Goal: Check status: Check status

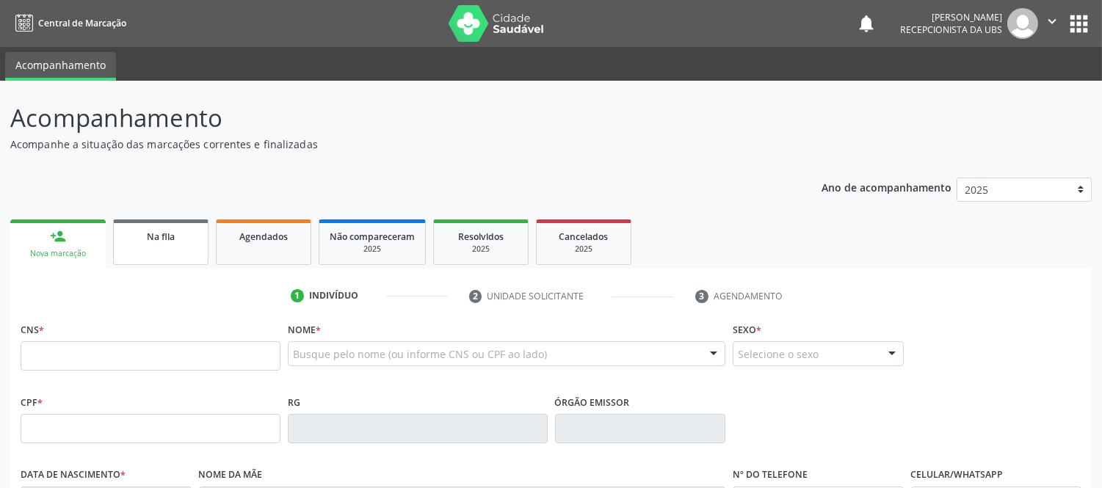
click at [154, 239] on span "Na fila" at bounding box center [161, 236] width 28 height 12
click at [158, 239] on span "Na fila" at bounding box center [161, 236] width 28 height 12
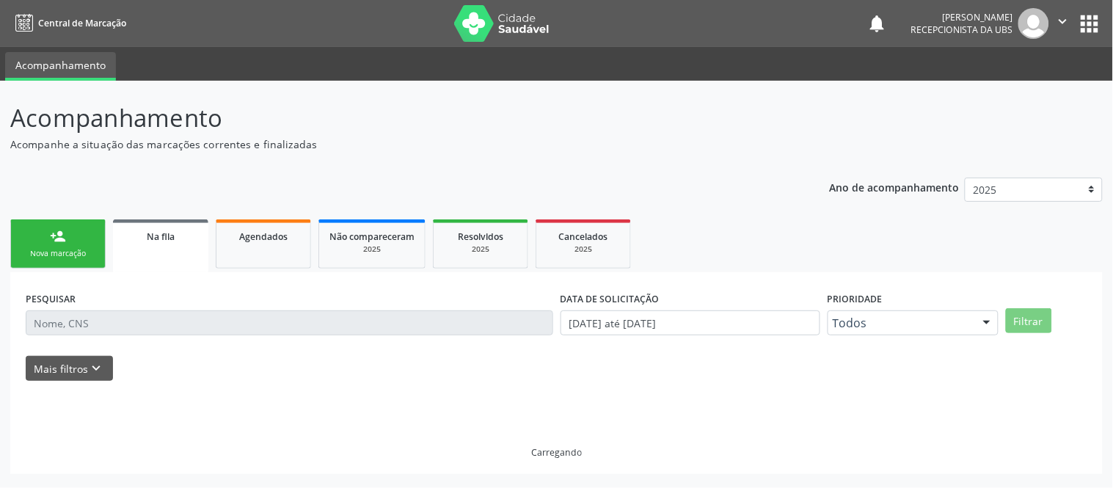
click at [159, 246] on link "Na fila" at bounding box center [160, 245] width 95 height 53
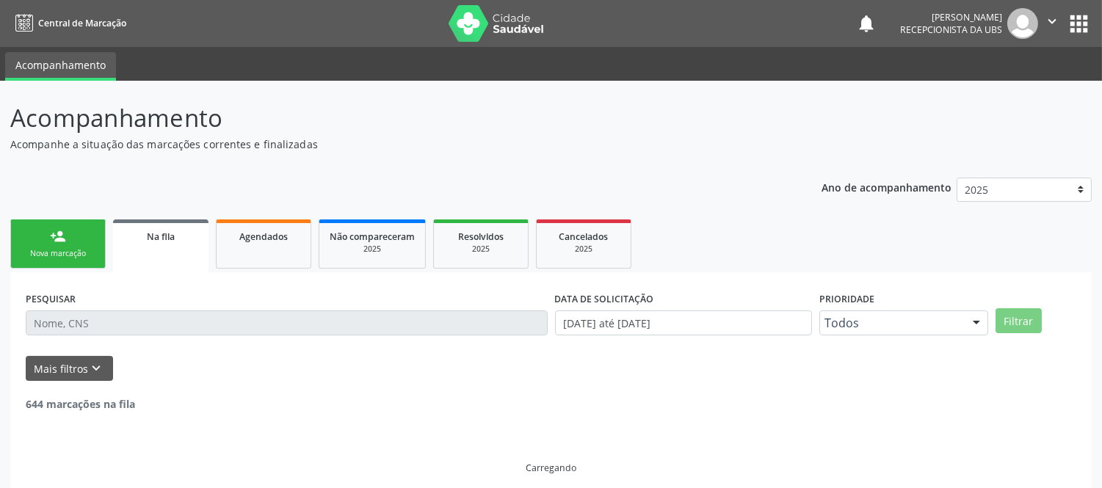
click at [104, 321] on input "text" at bounding box center [287, 322] width 522 height 25
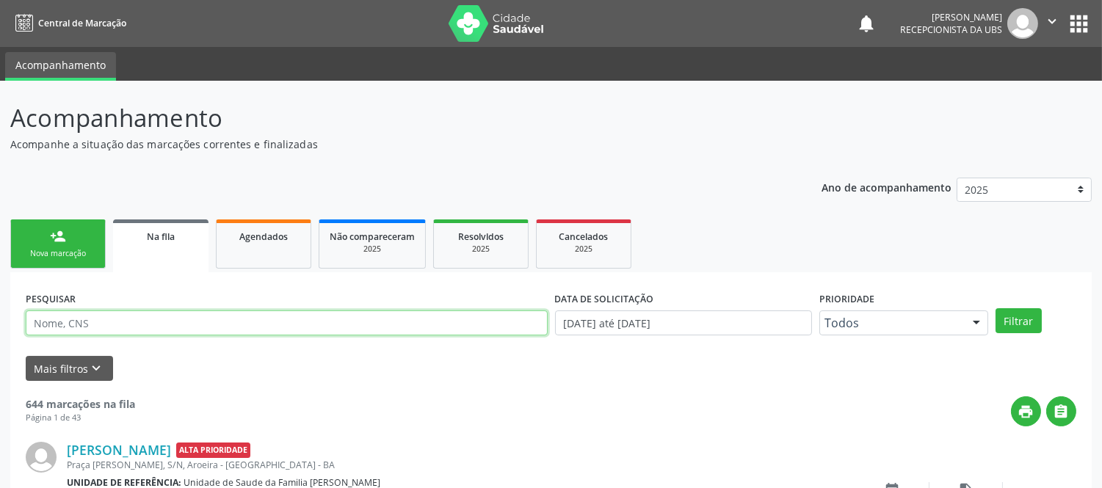
click at [93, 329] on input "text" at bounding box center [287, 322] width 522 height 25
type input "702001379780587"
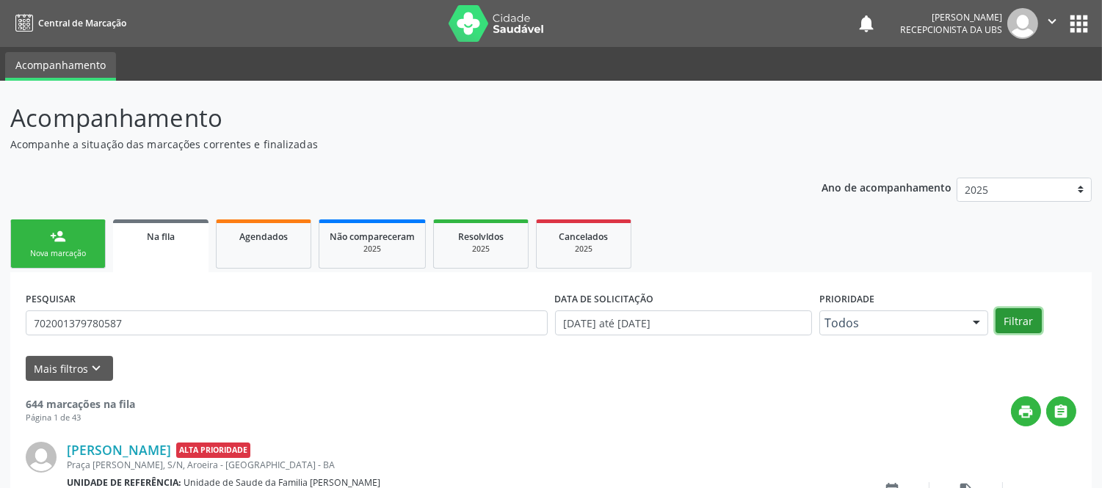
click at [1014, 320] on button "Filtrar" at bounding box center [1018, 320] width 46 height 25
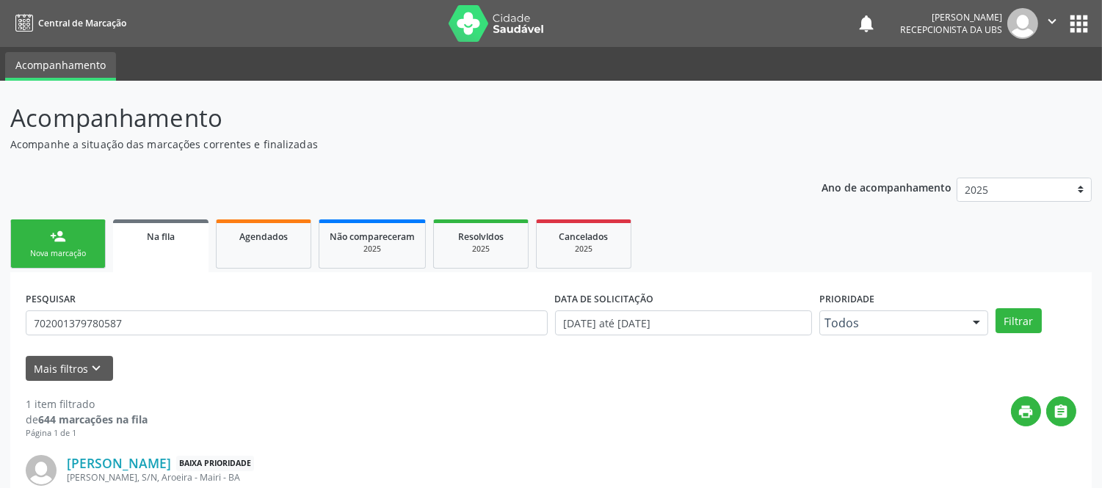
scroll to position [107, 0]
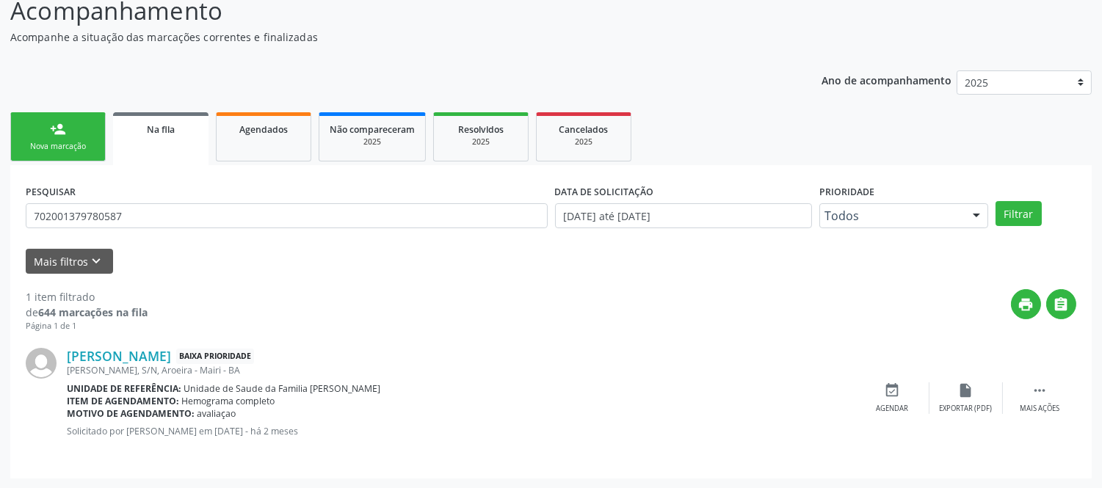
click at [347, 425] on p "Solicitado por [PERSON_NAME] em [DATE] - há 2 meses" at bounding box center [461, 431] width 789 height 12
drag, startPoint x: 69, startPoint y: 429, endPoint x: 390, endPoint y: 440, distance: 321.7
click at [369, 433] on p "Solicitado por [PERSON_NAME] em [DATE] - há 2 meses" at bounding box center [461, 431] width 789 height 12
click at [404, 440] on div "[PERSON_NAME] Baixa Prioridade [PERSON_NAME], S/N, [PERSON_NAME] - BA Unidade d…" at bounding box center [461, 398] width 789 height 100
drag, startPoint x: 77, startPoint y: 430, endPoint x: 156, endPoint y: 430, distance: 79.3
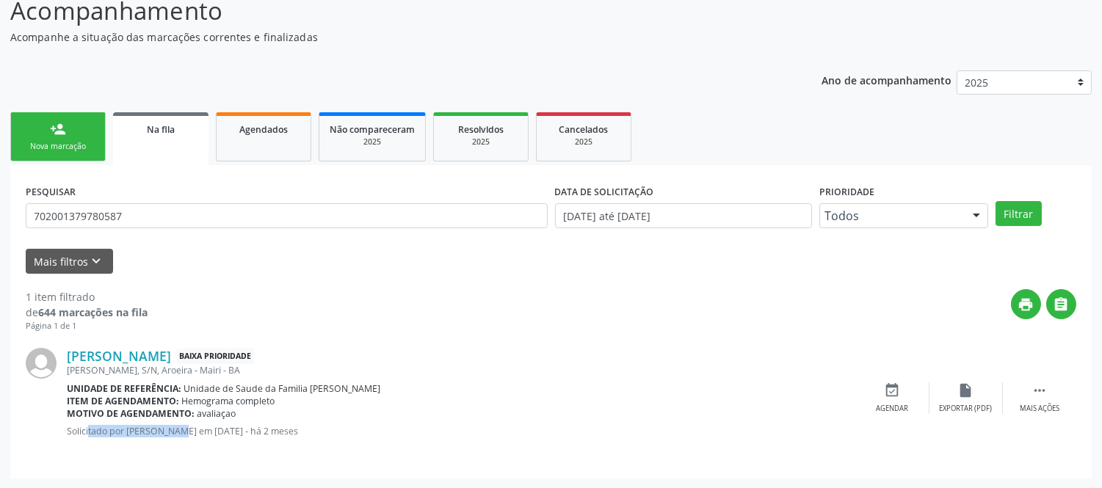
click at [156, 430] on p "Solicitado por [PERSON_NAME] em [DATE] - há 2 meses" at bounding box center [461, 431] width 789 height 12
click at [116, 430] on p "Solicitado por [PERSON_NAME] em [DATE] - há 2 meses" at bounding box center [461, 431] width 789 height 12
click at [117, 420] on div "[PERSON_NAME] Baixa Prioridade [PERSON_NAME], S/N, [PERSON_NAME] - BA Unidade d…" at bounding box center [461, 398] width 789 height 100
click at [67, 433] on p "Solicitado por [PERSON_NAME] em [DATE] - há 2 meses" at bounding box center [461, 431] width 789 height 12
click at [172, 435] on p "Solicitado por [PERSON_NAME] em [DATE] - há 2 meses" at bounding box center [461, 431] width 789 height 12
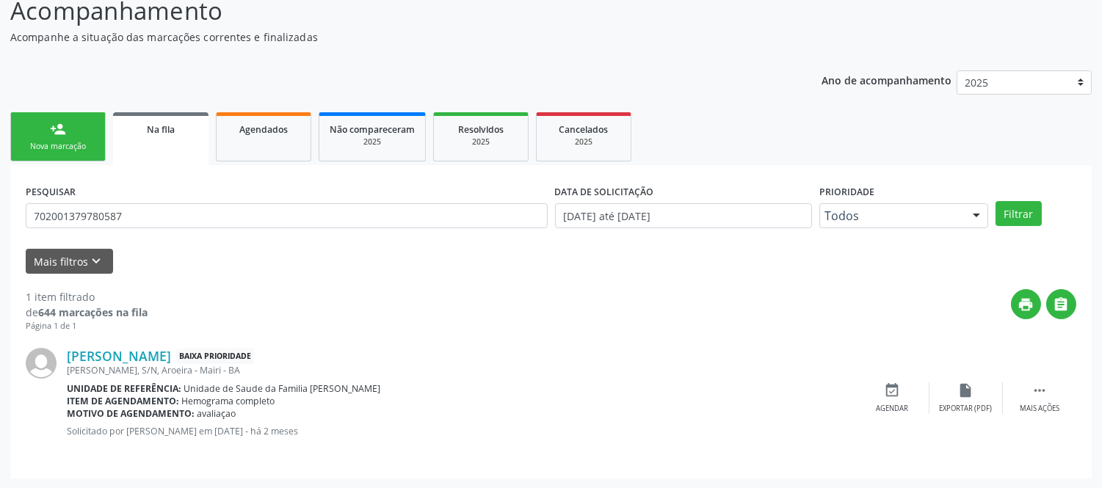
drag, startPoint x: 114, startPoint y: 420, endPoint x: 400, endPoint y: 418, distance: 285.5
click at [373, 416] on div "[PERSON_NAME] Baixa Prioridade [PERSON_NAME], S/N, [PERSON_NAME] - BA Unidade d…" at bounding box center [461, 398] width 789 height 100
click at [272, 292] on div "print " at bounding box center [612, 310] width 928 height 43
drag, startPoint x: 69, startPoint y: 431, endPoint x: 351, endPoint y: 435, distance: 281.9
click at [351, 435] on p "Solicitado por [PERSON_NAME] em [DATE] - há 2 meses" at bounding box center [461, 431] width 789 height 12
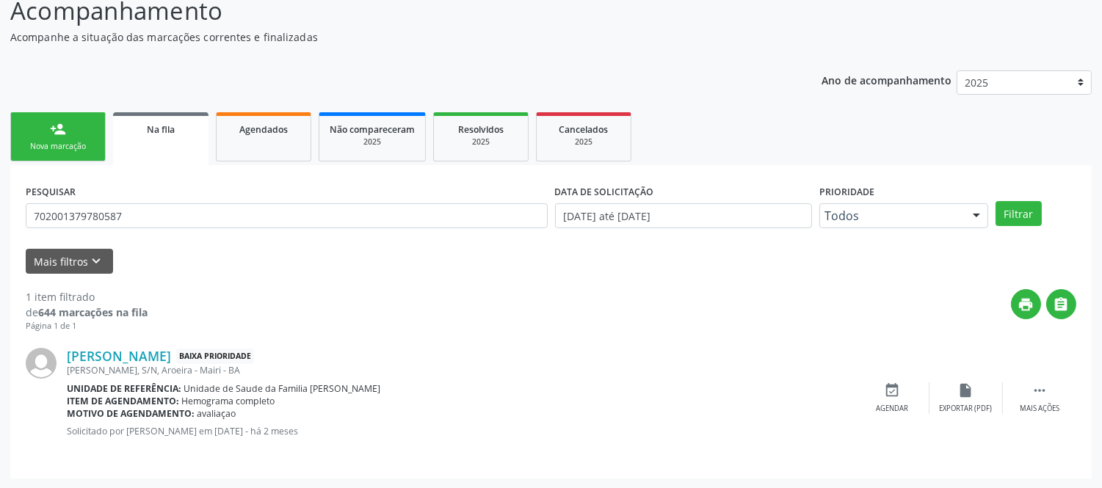
click at [357, 433] on p "Solicitado por [PERSON_NAME] em [DATE] - há 2 meses" at bounding box center [461, 431] width 789 height 12
drag, startPoint x: 67, startPoint y: 430, endPoint x: 361, endPoint y: 430, distance: 294.3
click at [361, 430] on p "Solicitado por [PERSON_NAME] em [DATE] - há 2 meses" at bounding box center [461, 431] width 789 height 12
